Goal: Task Accomplishment & Management: Use online tool/utility

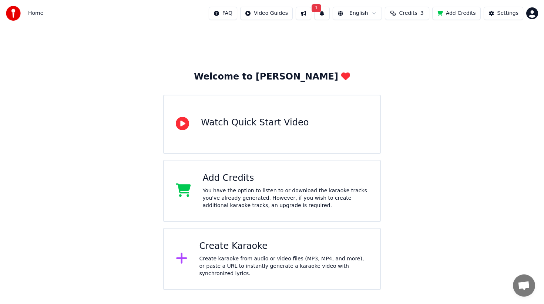
click at [451, 16] on button "Add Credits" at bounding box center [456, 13] width 49 height 13
click at [532, 15] on html "Home FAQ Video Guides 1 English Credits 3 Add Credits Settings Welcome to Youka…" at bounding box center [272, 145] width 544 height 290
click at [417, 56] on html "Home FAQ Video Guides 1 English Credits 3 Add Credits Settings Welcome to Youka…" at bounding box center [272, 145] width 544 height 290
click at [531, 14] on html "Home FAQ Video Guides English Credits 3 Add Credits Settings Welcome to Youka W…" at bounding box center [272, 145] width 544 height 290
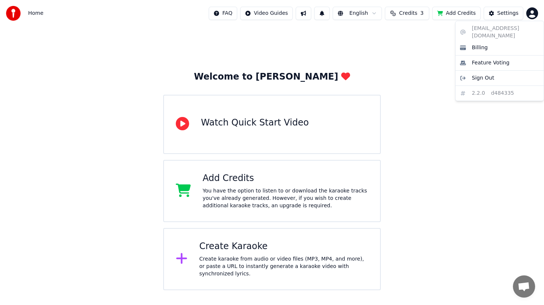
click at [442, 45] on html "Home FAQ Video Guides English Credits 3 Add Credits Settings Welcome to Youka W…" at bounding box center [272, 145] width 544 height 290
click at [532, 12] on html "Home FAQ Video Guides English Credits 3 Add Credits Settings Welcome to Youka W…" at bounding box center [272, 145] width 544 height 290
click at [451, 134] on html "Home FAQ Video Guides English Credits 3 Add Credits Settings Welcome to Youka W…" at bounding box center [272, 145] width 544 height 290
click at [291, 204] on div "You have the option to listen to or download the karaoke tracks you've already …" at bounding box center [286, 198] width 166 height 22
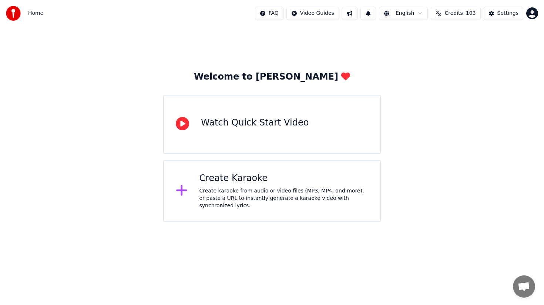
click at [234, 191] on div "Create karaoke from audio or video files (MP3, MP4, and more), or paste a URL t…" at bounding box center [284, 198] width 169 height 22
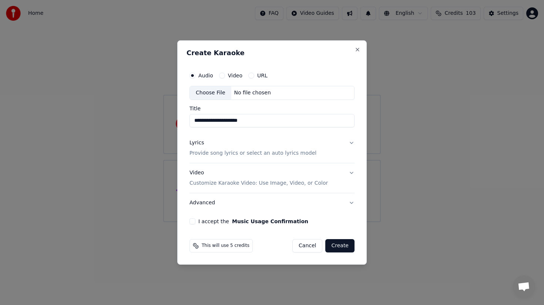
click at [352, 141] on button "Lyrics Provide song lyrics or select an auto lyrics model" at bounding box center [272, 148] width 165 height 30
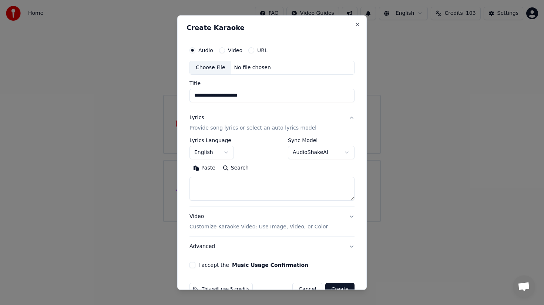
click at [354, 115] on button "Lyrics Provide song lyrics or select an auto lyrics model" at bounding box center [272, 123] width 165 height 30
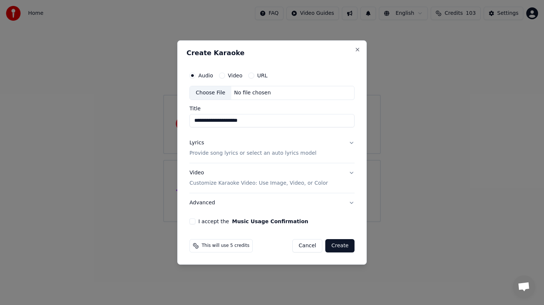
click at [193, 220] on button "I accept the Music Usage Confirmation" at bounding box center [193, 221] width 6 height 6
click at [214, 89] on div "Choose File" at bounding box center [210, 92] width 41 height 13
type input "**********"
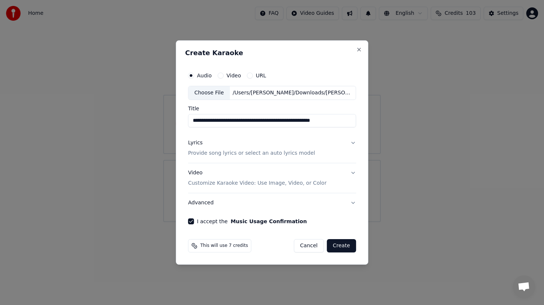
click at [343, 246] on button "Create" at bounding box center [341, 245] width 29 height 13
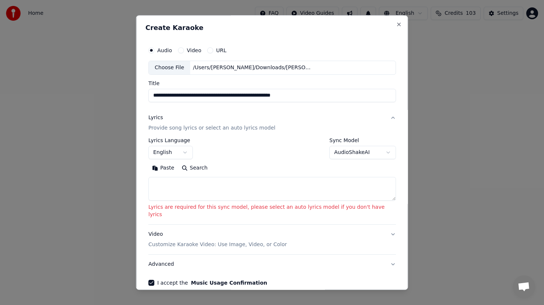
click at [206, 190] on textarea at bounding box center [272, 189] width 248 height 24
paste textarea "**********"
type textarea "**********"
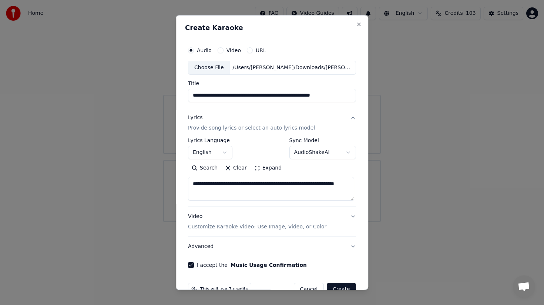
drag, startPoint x: 321, startPoint y: 191, endPoint x: 167, endPoint y: 175, distance: 154.9
click at [167, 175] on body "**********" at bounding box center [272, 111] width 544 height 222
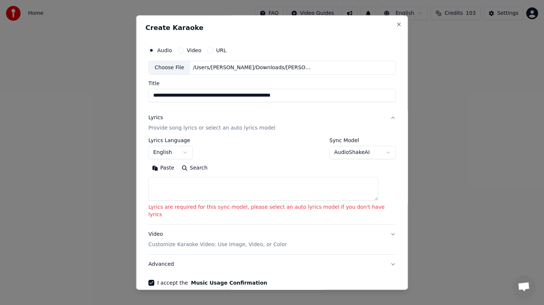
paste textarea "**********"
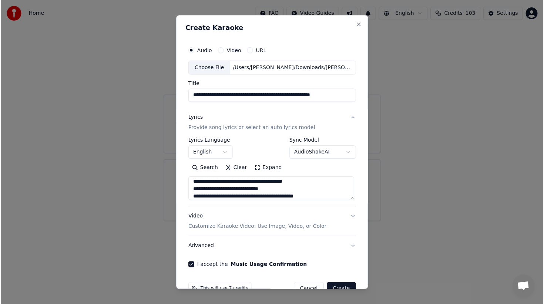
scroll to position [335, 0]
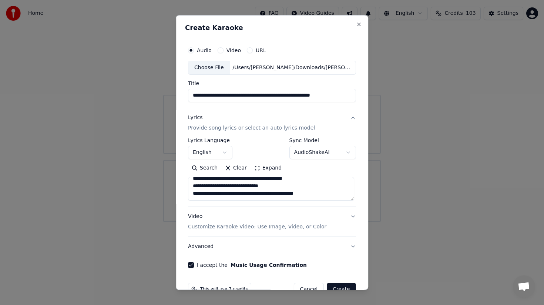
type textarea "**********"
click at [336, 285] on button "Create" at bounding box center [341, 289] width 29 height 13
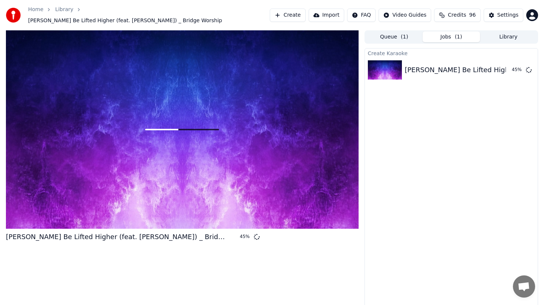
click at [395, 35] on button "Queue ( 1 )" at bounding box center [394, 36] width 57 height 11
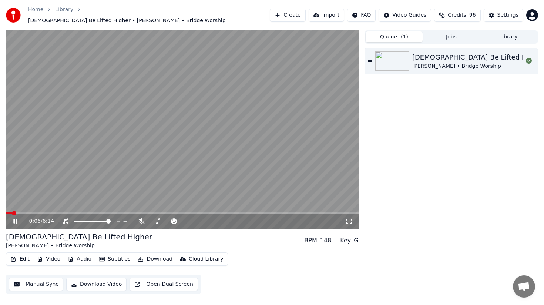
click at [13, 219] on icon at bounding box center [15, 221] width 4 height 4
click at [29, 214] on div "0:09 / 6:14" at bounding box center [182, 221] width 353 height 15
click at [29, 213] on span at bounding box center [182, 213] width 353 height 1
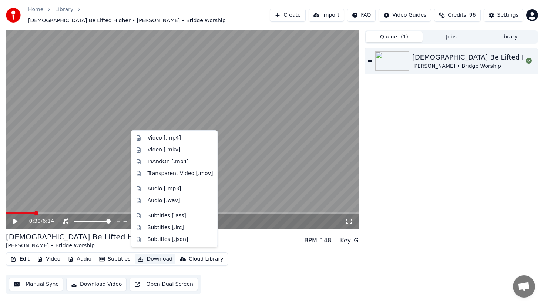
click at [155, 254] on button "Download" at bounding box center [155, 259] width 41 height 10
click at [152, 190] on div "Audio [.mp3]" at bounding box center [165, 188] width 34 height 7
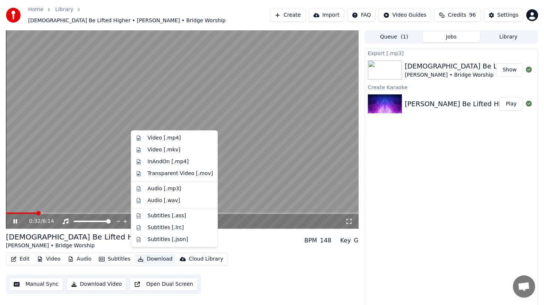
click at [13, 220] on icon at bounding box center [20, 221] width 17 height 6
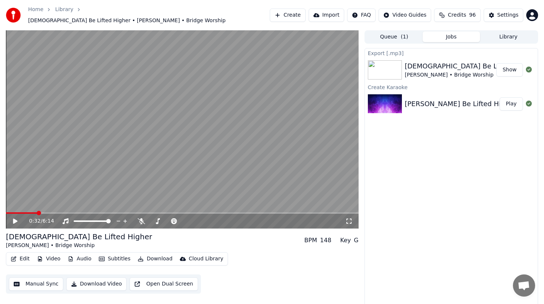
click at [509, 70] on button "Show" at bounding box center [510, 69] width 27 height 13
click at [212, 208] on video at bounding box center [182, 129] width 353 height 198
click at [210, 214] on div "0:33 / 6:14" at bounding box center [182, 221] width 353 height 15
click at [228, 214] on div "0:34 / 6:14" at bounding box center [182, 221] width 353 height 15
click at [239, 215] on span at bounding box center [236, 213] width 4 height 4
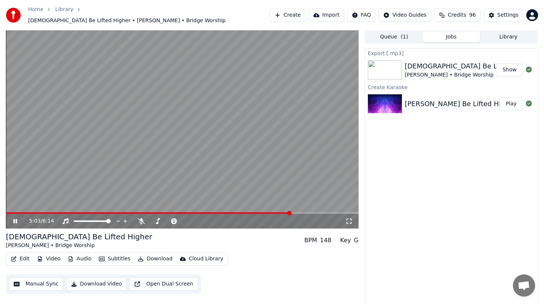
click at [290, 211] on span at bounding box center [289, 213] width 4 height 4
click at [285, 214] on div "5:03 / 6:14" at bounding box center [182, 221] width 353 height 15
click at [250, 212] on span at bounding box center [250, 213] width 4 height 4
